Goal: Task Accomplishment & Management: Manage account settings

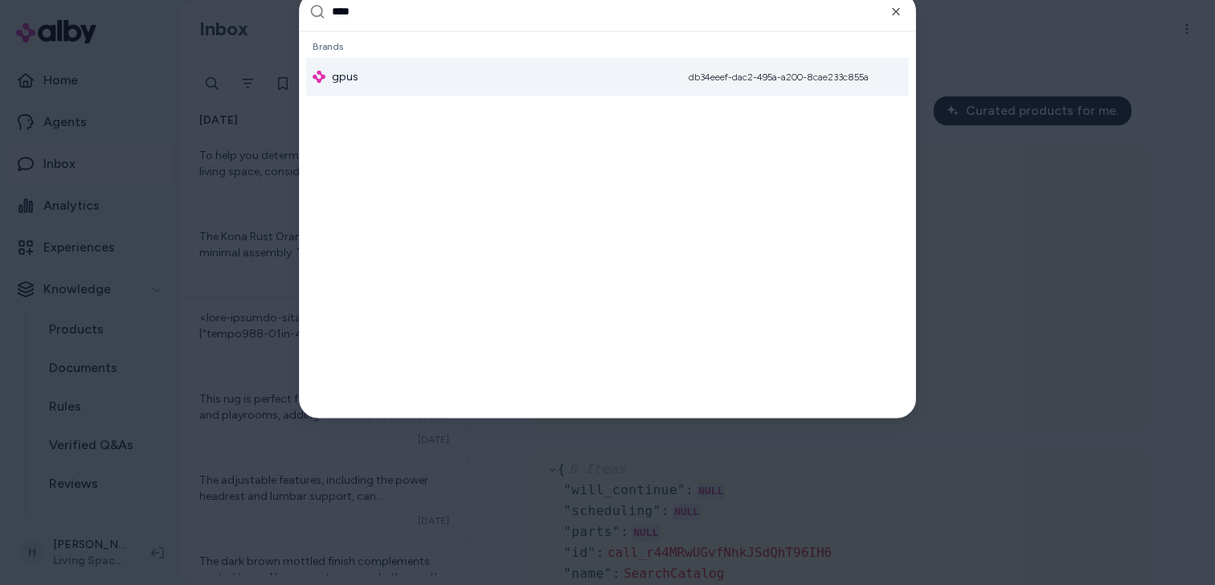
type input "****"
click at [577, 84] on div "gpus db34eeef-dac2-495a-a200-8cae233c855a" at bounding box center [607, 76] width 603 height 39
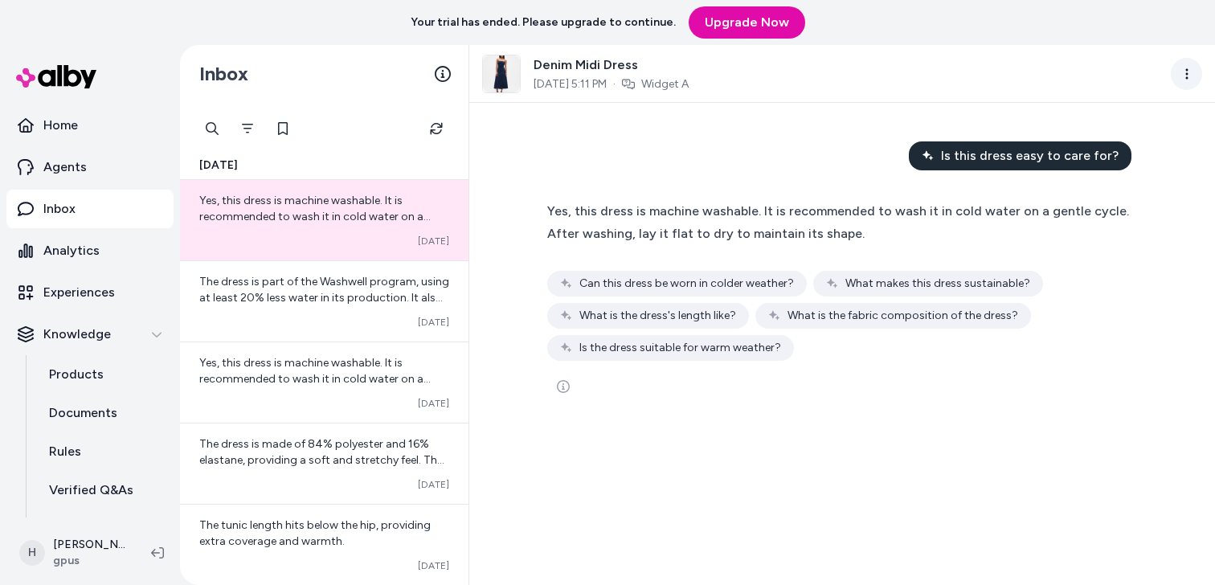
click at [1186, 79] on html "Your trial has ended. Please upgrade to continue. Upgrade Now Home Agents Inbox…" at bounding box center [607, 292] width 1215 height 585
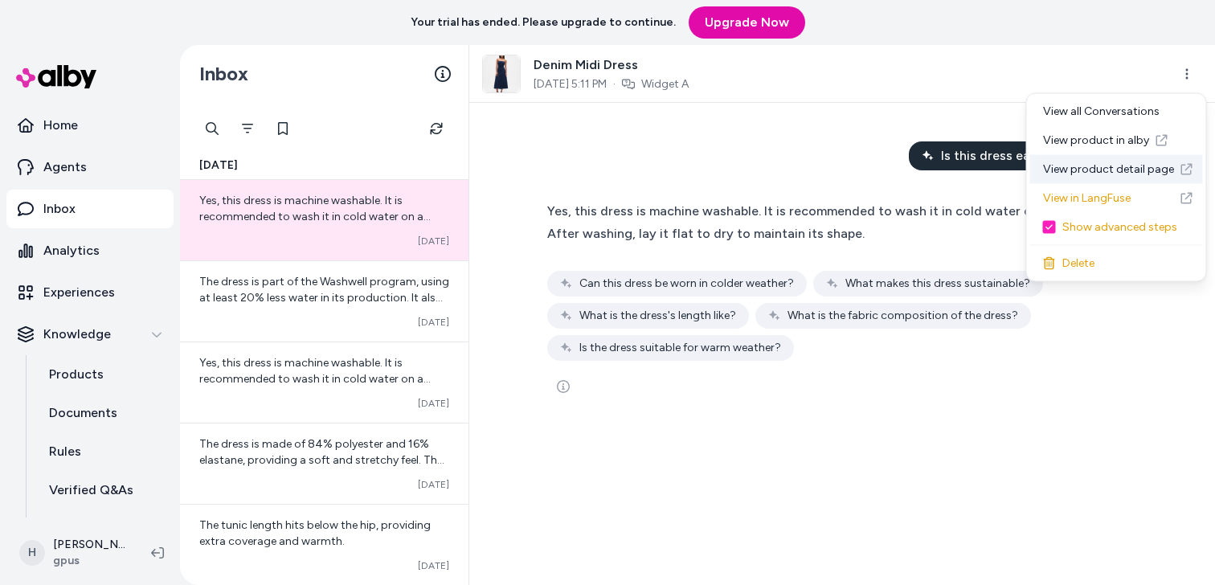
click at [1100, 174] on link "View product detail page" at bounding box center [1117, 169] width 173 height 29
